Goal: Transaction & Acquisition: Purchase product/service

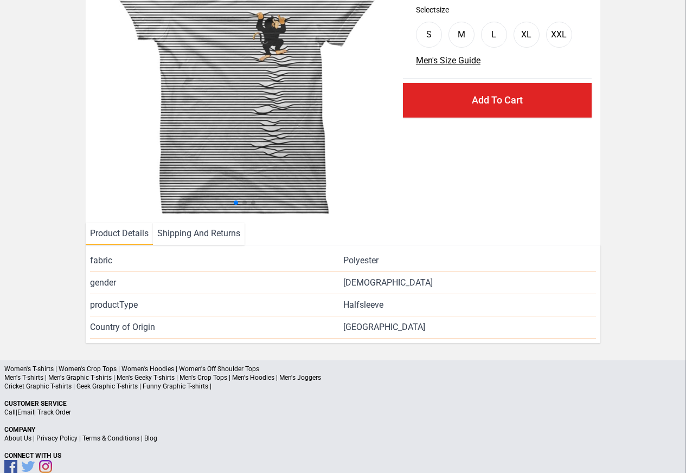
scroll to position [131, 0]
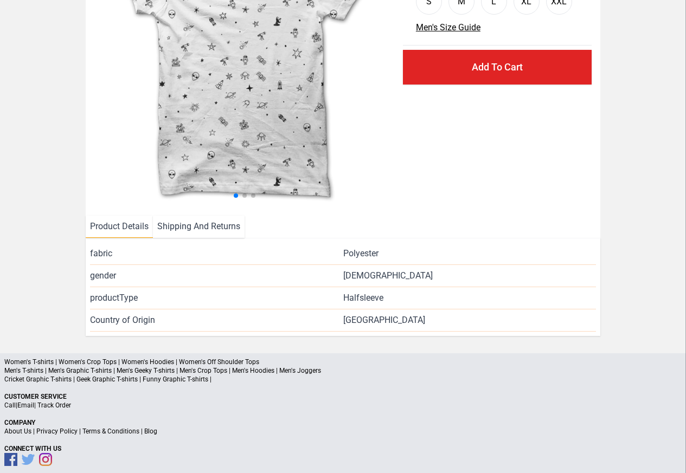
scroll to position [158, 0]
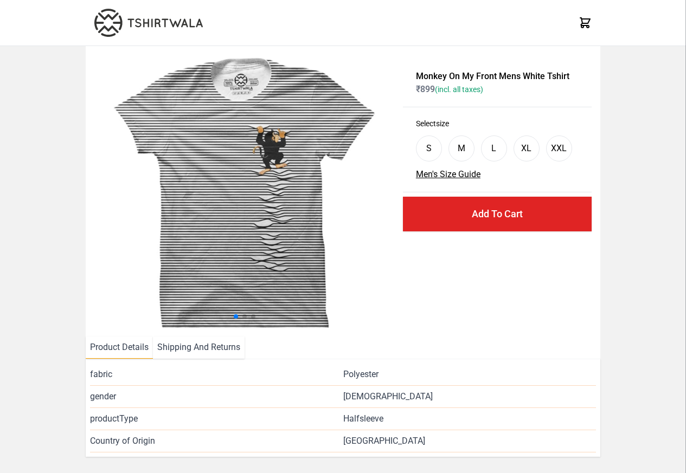
click at [191, 216] on img at bounding box center [244, 191] width 300 height 273
click at [190, 350] on li "Shipping And Returns" at bounding box center [199, 348] width 92 height 22
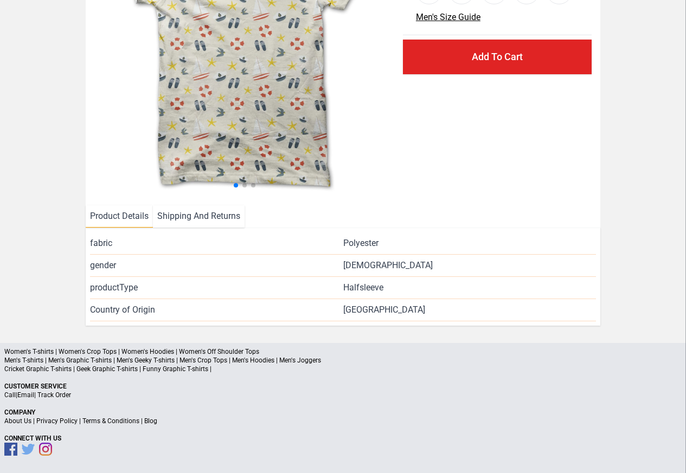
scroll to position [158, 0]
